Goal: Task Accomplishment & Management: Manage account settings

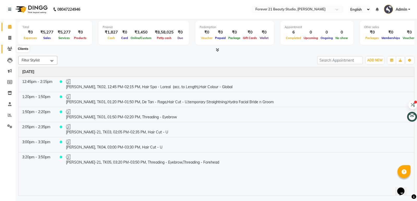
click at [11, 48] on icon at bounding box center [9, 49] width 5 height 4
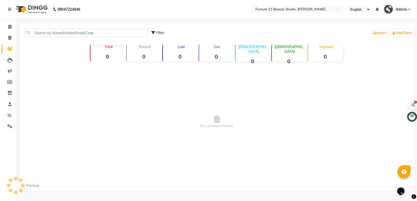
click at [11, 48] on icon at bounding box center [9, 49] width 5 height 4
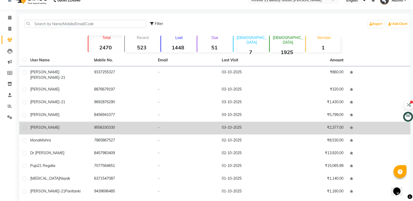
scroll to position [24, 0]
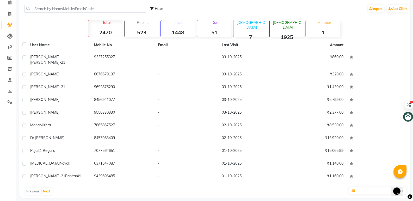
drag, startPoint x: 71, startPoint y: 33, endPoint x: 322, endPoint y: 203, distance: 303.0
click at [269, 177] on html "08047224946 Select Location × Forever 21 Beauty Studio, Kalinga Vihar English E…" at bounding box center [206, 76] width 413 height 201
click at [45, 188] on button "Next" at bounding box center [47, 191] width 10 height 7
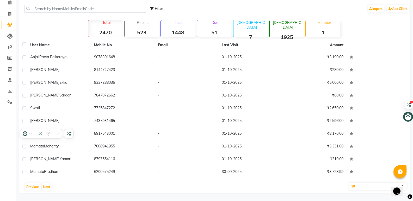
click at [269, 30] on div "Filter Import Add Client Total 2470 Recent 523 Lost 1448 Due 51 [DEMOGRAPHIC_DA…" at bounding box center [214, 95] width 391 height 195
click at [46, 188] on button "Next" at bounding box center [47, 187] width 10 height 7
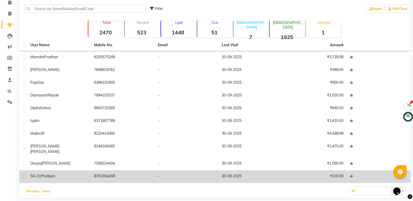
click at [23, 175] on label at bounding box center [24, 177] width 4 height 4
click at [23, 175] on input "checkbox" at bounding box center [23, 176] width 3 height 3
checkbox input "true"
click at [23, 171] on td at bounding box center [23, 164] width 8 height 13
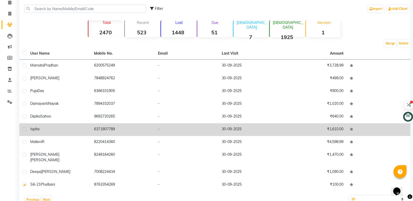
click at [25, 129] on label at bounding box center [24, 130] width 4 height 4
click at [25, 129] on input "checkbox" at bounding box center [23, 129] width 3 height 3
click at [25, 129] on label at bounding box center [24, 130] width 4 height 4
click at [25, 129] on input "checkbox" at bounding box center [23, 129] width 3 height 3
click at [25, 129] on label at bounding box center [24, 130] width 4 height 4
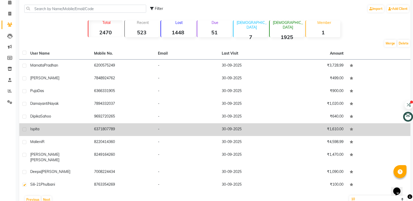
click at [25, 129] on input "checkbox" at bounding box center [23, 129] width 3 height 3
checkbox input "true"
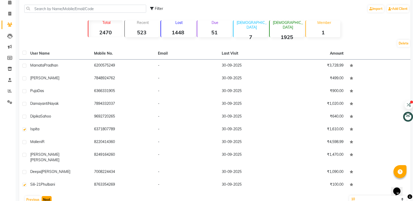
click at [43, 194] on button "Next" at bounding box center [47, 200] width 10 height 7
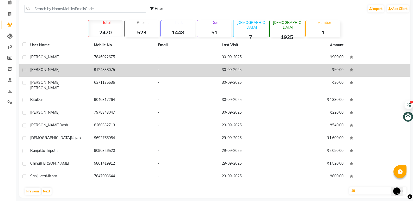
drag, startPoint x: 113, startPoint y: 75, endPoint x: 43, endPoint y: 71, distance: 70.0
click at [43, 71] on tr "[PERSON_NAME] 9124838075 - [DATE] ₹50.00" at bounding box center [214, 70] width 391 height 13
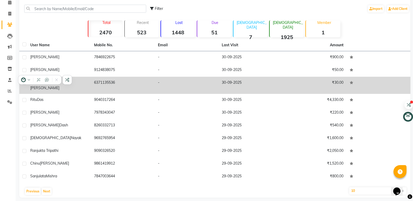
click at [128, 85] on td "6371135536" at bounding box center [123, 85] width 64 height 17
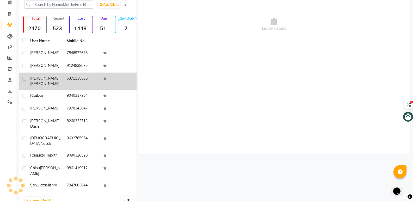
click at [128, 85] on td at bounding box center [118, 81] width 36 height 17
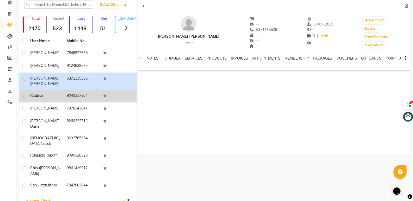
click at [38, 98] on span "Das" at bounding box center [40, 95] width 7 height 5
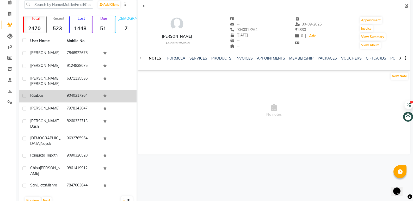
click at [38, 98] on span "Das" at bounding box center [40, 95] width 7 height 5
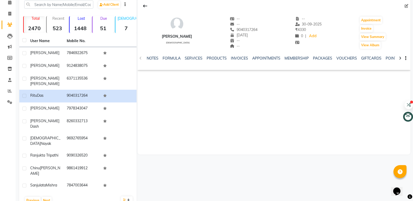
click at [62, 25] on strong "523" at bounding box center [57, 28] width 21 height 7
click at [147, 5] on icon at bounding box center [145, 6] width 4 height 4
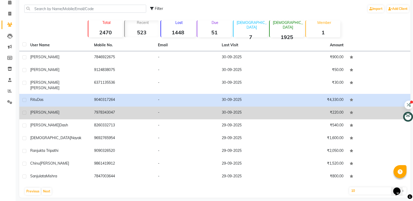
drag, startPoint x: 102, startPoint y: 142, endPoint x: 113, endPoint y: 110, distance: 34.0
click at [113, 110] on tbody "[PERSON_NAME] 7846922675 - [DATE] ₹900.00 [PERSON_NAME] 9124838075 - [DATE] ₹50…" at bounding box center [214, 117] width 391 height 132
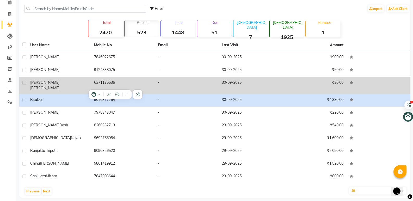
click at [140, 79] on td "6371135536" at bounding box center [123, 85] width 64 height 17
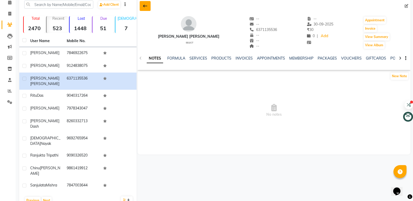
click at [146, 5] on icon at bounding box center [145, 6] width 4 height 4
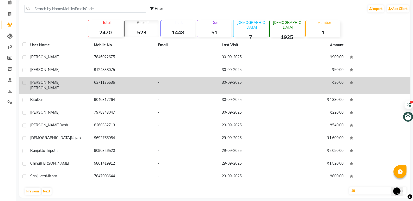
click at [127, 80] on td "6371135536" at bounding box center [123, 85] width 64 height 17
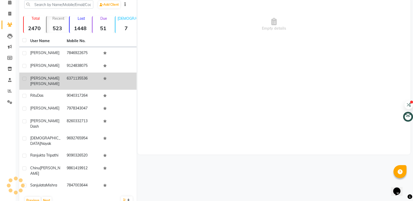
click at [127, 80] on td at bounding box center [118, 81] width 36 height 17
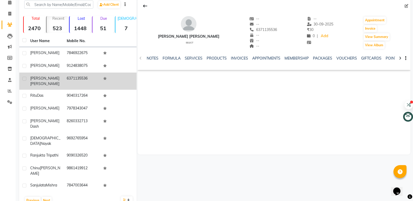
click at [127, 80] on td at bounding box center [118, 81] width 36 height 17
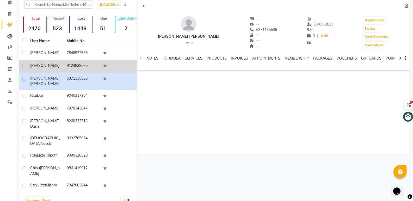
click at [123, 68] on td at bounding box center [118, 66] width 36 height 13
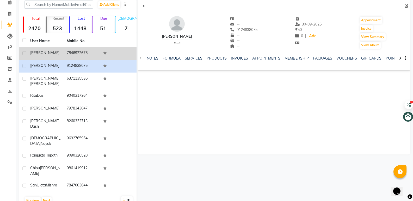
click at [119, 51] on td at bounding box center [118, 53] width 36 height 13
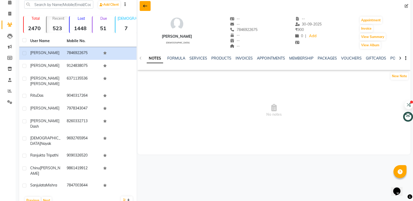
click at [144, 4] on icon at bounding box center [145, 6] width 4 height 4
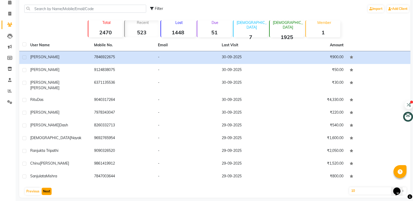
click at [47, 189] on button "Next" at bounding box center [47, 191] width 10 height 7
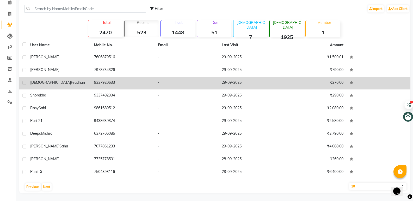
click at [125, 79] on td "9337920633" at bounding box center [123, 83] width 64 height 13
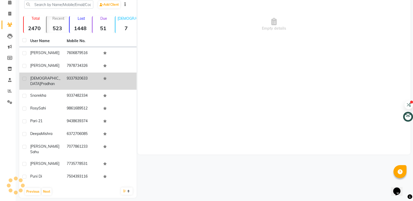
scroll to position [20, 0]
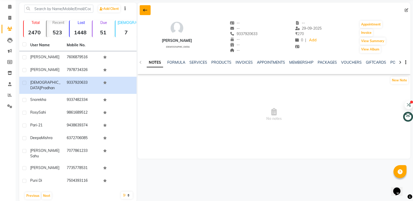
click at [143, 10] on button at bounding box center [145, 10] width 11 height 10
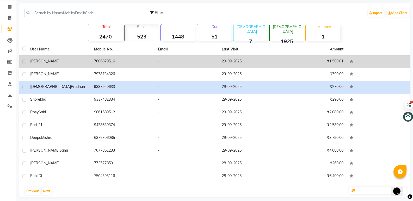
click at [137, 64] on td "7606879516" at bounding box center [123, 62] width 64 height 13
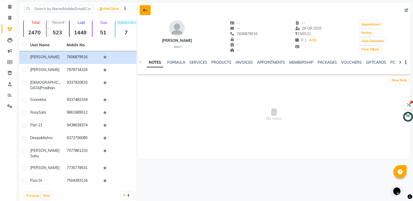
click at [145, 11] on icon at bounding box center [145, 10] width 4 height 4
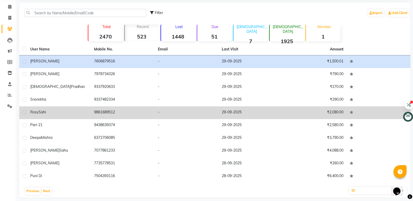
drag, startPoint x: 31, startPoint y: 112, endPoint x: 50, endPoint y: 112, distance: 18.8
click at [50, 112] on div "[PERSON_NAME]" at bounding box center [59, 112] width 58 height 5
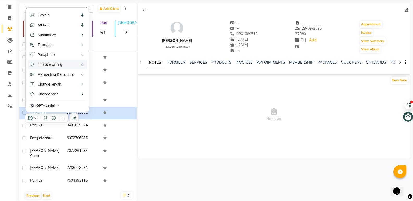
click at [54, 64] on span "Improve writing" at bounding box center [50, 65] width 25 height 6
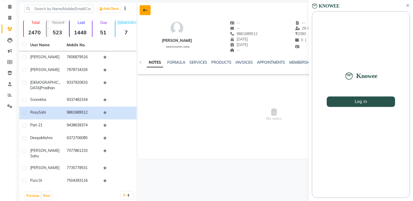
click at [146, 12] on icon at bounding box center [145, 10] width 4 height 4
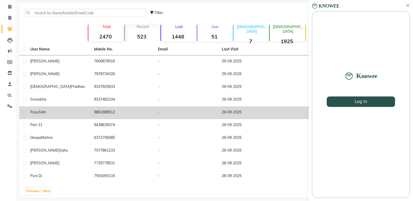
click at [24, 112] on label at bounding box center [24, 113] width 4 height 4
click at [24, 112] on input "checkbox" at bounding box center [23, 112] width 3 height 3
checkbox input "true"
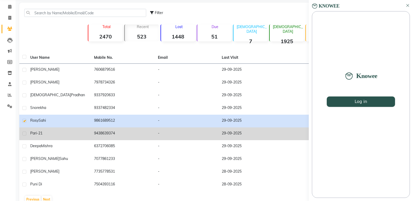
click at [94, 133] on td "9438639374" at bounding box center [123, 134] width 64 height 13
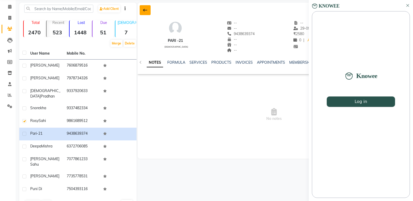
click at [148, 11] on button at bounding box center [145, 10] width 11 height 10
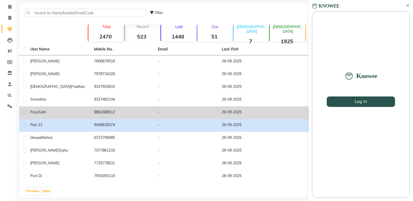
click at [23, 114] on label at bounding box center [24, 113] width 4 height 4
click at [23, 114] on input "checkbox" at bounding box center [23, 112] width 3 height 3
checkbox input "true"
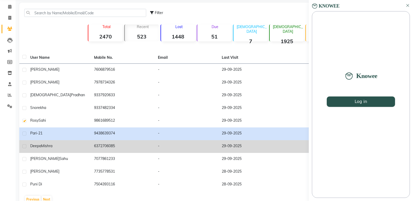
click at [24, 147] on label at bounding box center [24, 147] width 4 height 4
click at [24, 147] on input "checkbox" at bounding box center [23, 146] width 3 height 3
checkbox input "true"
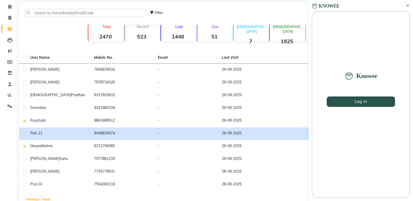
click at [269, 4] on icon at bounding box center [408, 5] width 4 height 4
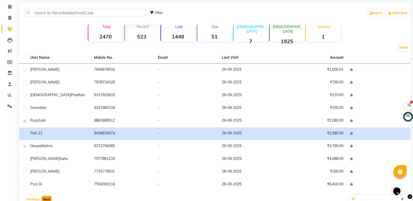
click at [48, 194] on button "Next" at bounding box center [47, 199] width 10 height 7
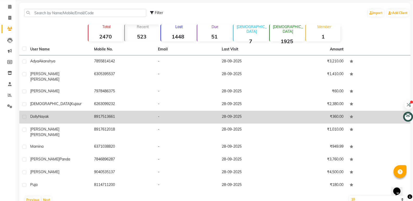
click at [137, 110] on tbody "[PERSON_NAME] 7855814142 - [DATE] ₹3,210.00 [PERSON_NAME] 6305395537 - [DATE] ₹…" at bounding box center [214, 124] width 391 height 137
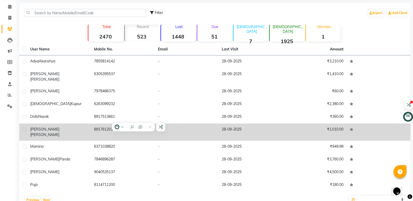
click at [179, 131] on td "-" at bounding box center [187, 132] width 64 height 17
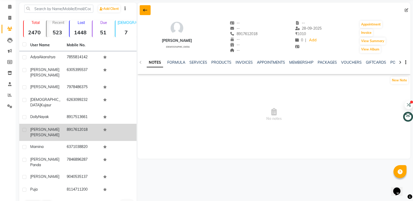
click at [144, 9] on icon at bounding box center [145, 10] width 4 height 4
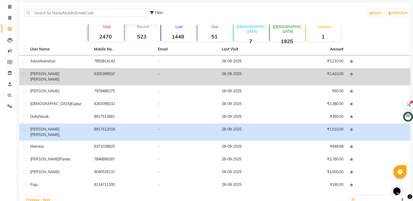
click at [24, 74] on label at bounding box center [24, 74] width 4 height 4
click at [24, 74] on input "checkbox" at bounding box center [23, 74] width 3 height 3
checkbox input "true"
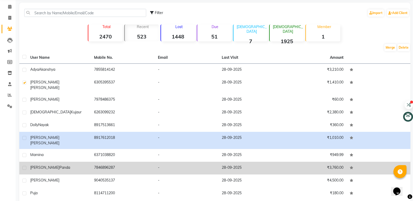
click at [25, 166] on label at bounding box center [24, 168] width 4 height 4
click at [25, 167] on input "checkbox" at bounding box center [23, 168] width 3 height 3
checkbox input "true"
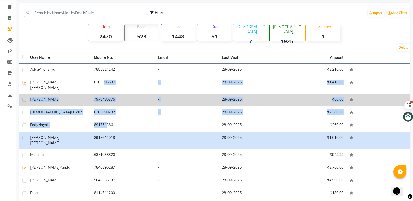
drag, startPoint x: 102, startPoint y: 116, endPoint x: 102, endPoint y: 95, distance: 21.1
click at [102, 95] on tbody "[PERSON_NAME] 7855814142 - [DATE] ₹3,210.00 [PERSON_NAME] 6305395537 - [DATE] ₹…" at bounding box center [214, 132] width 391 height 137
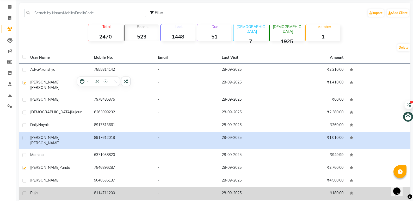
click at [138, 188] on td "8114711200" at bounding box center [123, 194] width 64 height 13
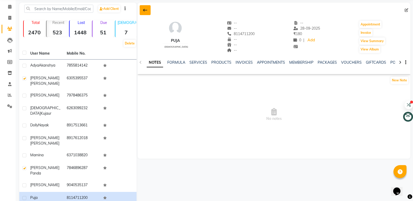
click at [147, 10] on icon at bounding box center [145, 10] width 4 height 4
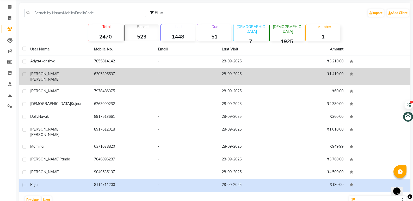
click at [24, 75] on label at bounding box center [24, 74] width 4 height 4
click at [24, 75] on input "checkbox" at bounding box center [23, 74] width 3 height 3
checkbox input "true"
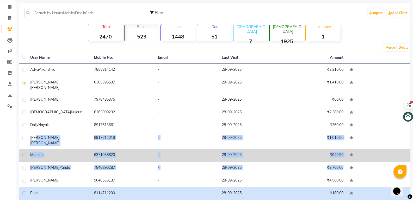
drag, startPoint x: 30, startPoint y: 174, endPoint x: 32, endPoint y: 144, distance: 30.3
click at [32, 144] on tbody "[PERSON_NAME] 7855814142 - [DATE] ₹3,210.00 [PERSON_NAME] 6305395537 - [DATE] ₹…" at bounding box center [214, 132] width 391 height 137
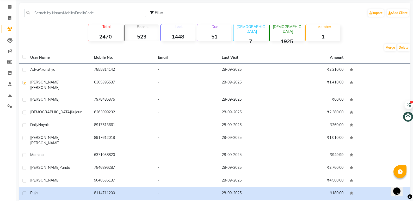
click at [14, 147] on div "Calendar Invoice Clients Leads Marketing Members Inventory Staff Reports Settin…" at bounding box center [35, 105] width 70 height 220
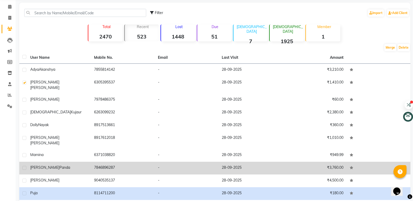
click at [25, 166] on label at bounding box center [24, 168] width 4 height 4
click at [25, 167] on input "checkbox" at bounding box center [23, 168] width 3 height 3
checkbox input "true"
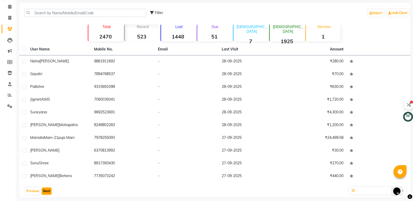
click at [47, 190] on button "Next" at bounding box center [47, 191] width 10 height 7
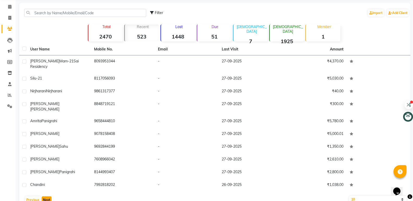
click at [45, 194] on button "Next" at bounding box center [47, 200] width 10 height 7
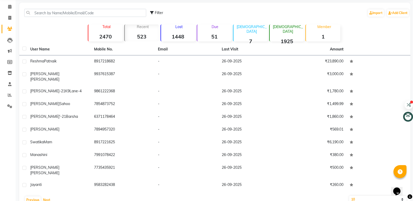
click at [53, 181] on html "08047224946 Select Location × Forever 21 Beauty Studio, Kalinga Vihar English E…" at bounding box center [206, 80] width 413 height 201
click at [48, 194] on button "Next" at bounding box center [47, 200] width 10 height 7
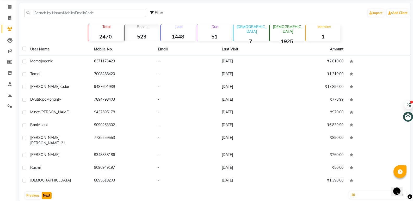
click at [48, 192] on button "Next" at bounding box center [47, 195] width 10 height 7
